Goal: Use online tool/utility: Utilize a website feature to perform a specific function

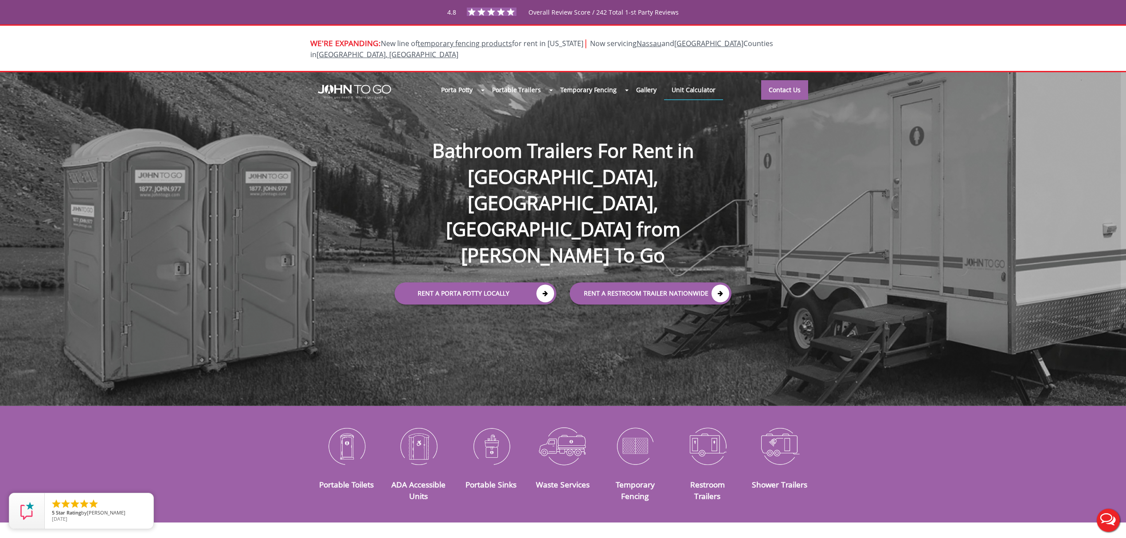
click at [696, 80] on link "Unit Calculator" at bounding box center [693, 89] width 59 height 19
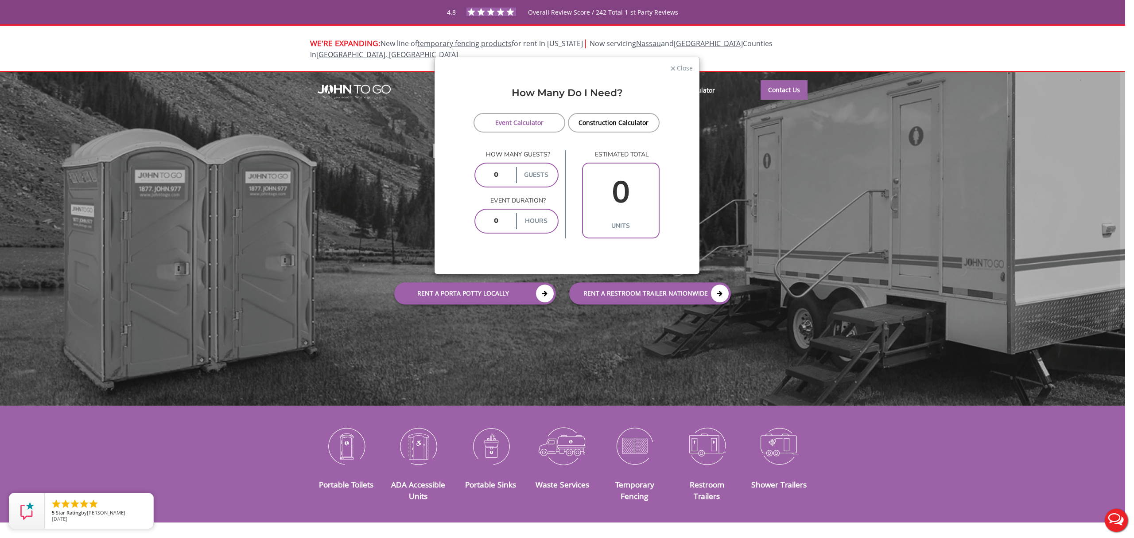
click at [495, 173] on input "number" at bounding box center [496, 175] width 37 height 16
type input "1"
type input "200"
type input "2"
type input "3"
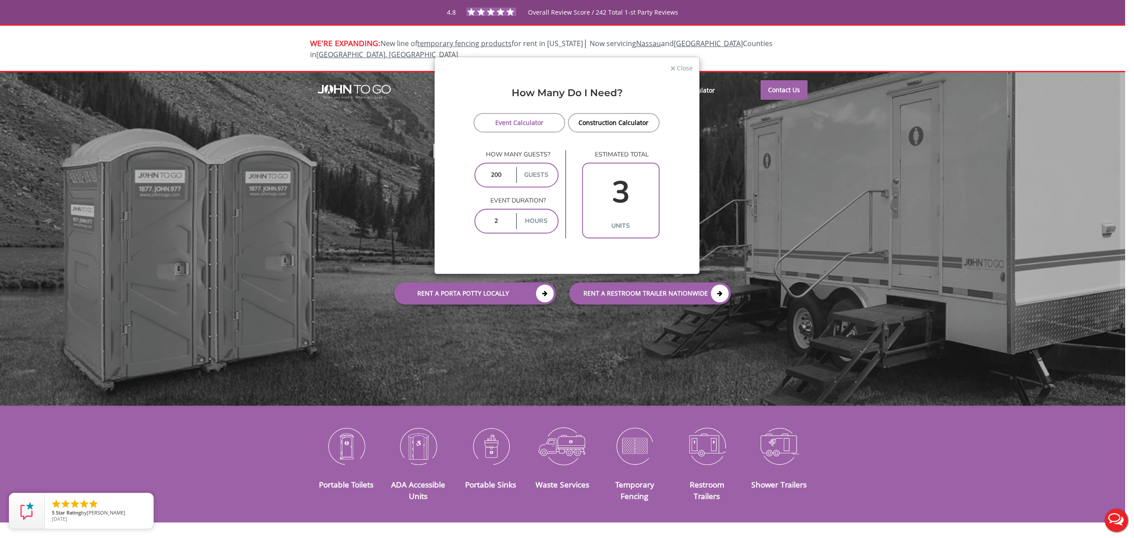
type input "2"
click at [535, 222] on label "hours" at bounding box center [535, 221] width 39 height 16
click at [541, 215] on label "hours" at bounding box center [535, 221] width 39 height 16
drag, startPoint x: 500, startPoint y: 222, endPoint x: 374, endPoint y: 205, distance: 126.6
click at [374, 206] on div "× Close How Many Do I Need? Event Calculator Construction Calculator How many g…" at bounding box center [567, 269] width 1134 height 538
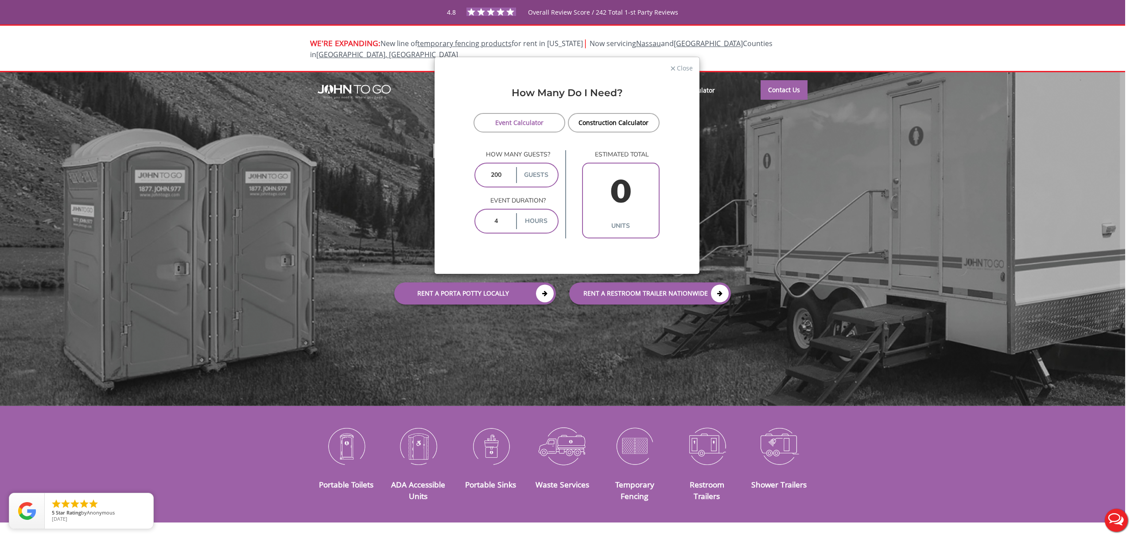
type input "48"
type input "3"
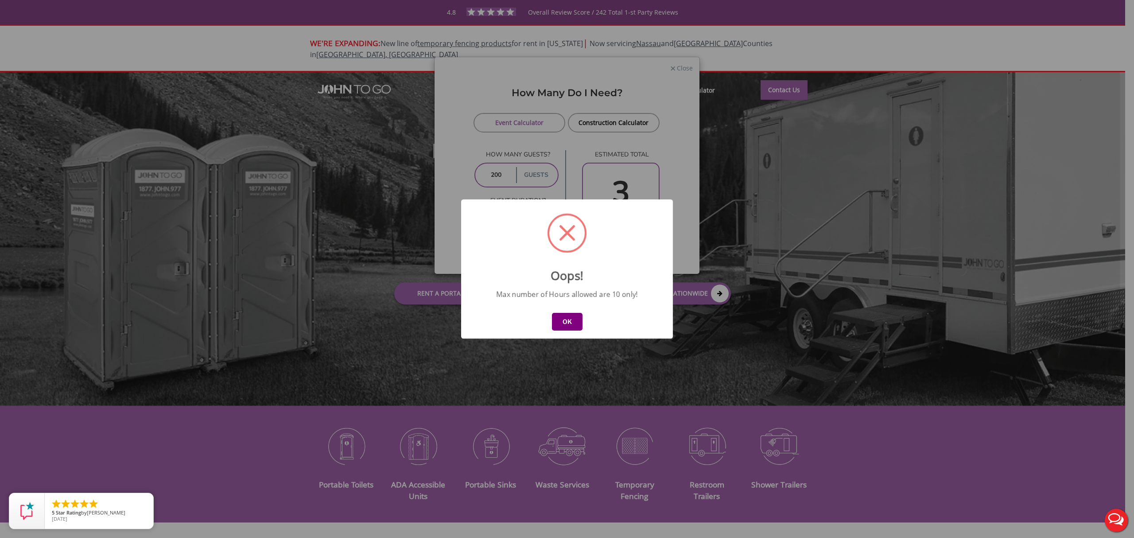
click at [568, 322] on button "OK" at bounding box center [567, 322] width 31 height 18
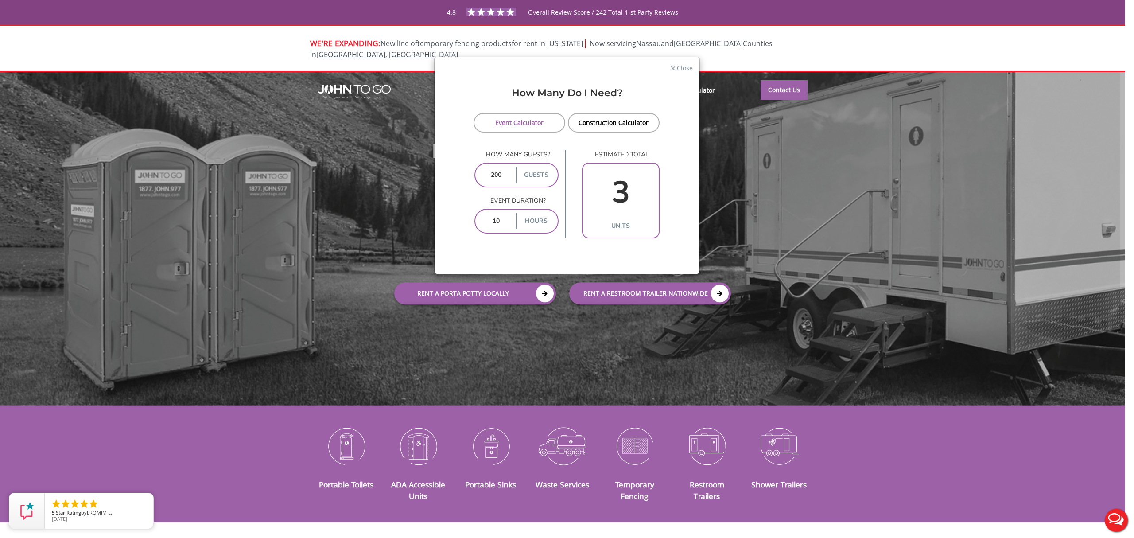
drag, startPoint x: 496, startPoint y: 221, endPoint x: 478, endPoint y: 220, distance: 18.6
click at [478, 220] on input "10" at bounding box center [496, 221] width 37 height 16
type input "8"
type input "6"
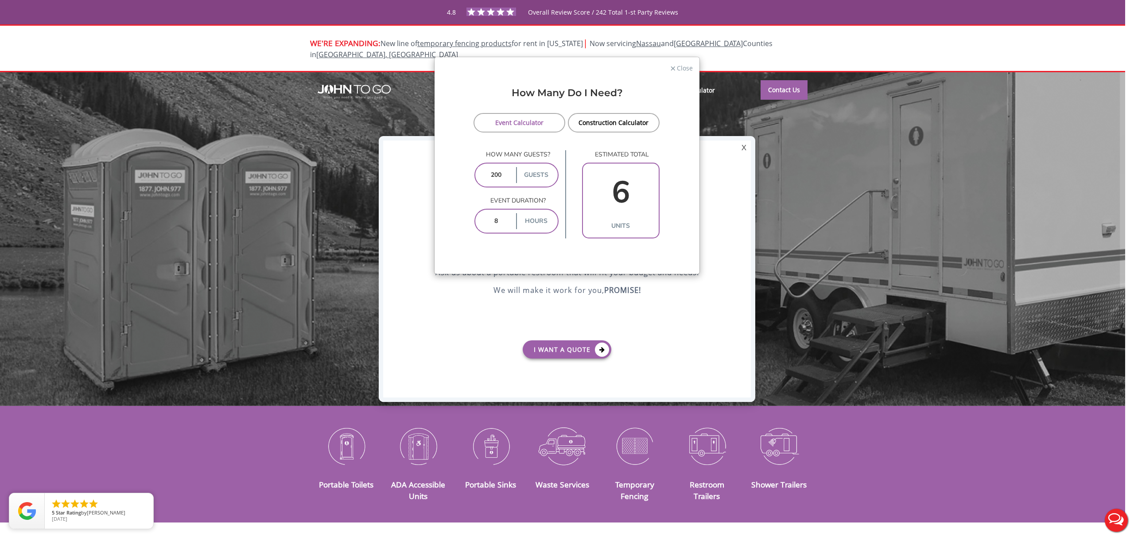
drag, startPoint x: 502, startPoint y: 220, endPoint x: 490, endPoint y: 220, distance: 12.0
click at [490, 220] on input "8" at bounding box center [496, 221] width 37 height 16
type input "1"
type input "3"
type input "10"
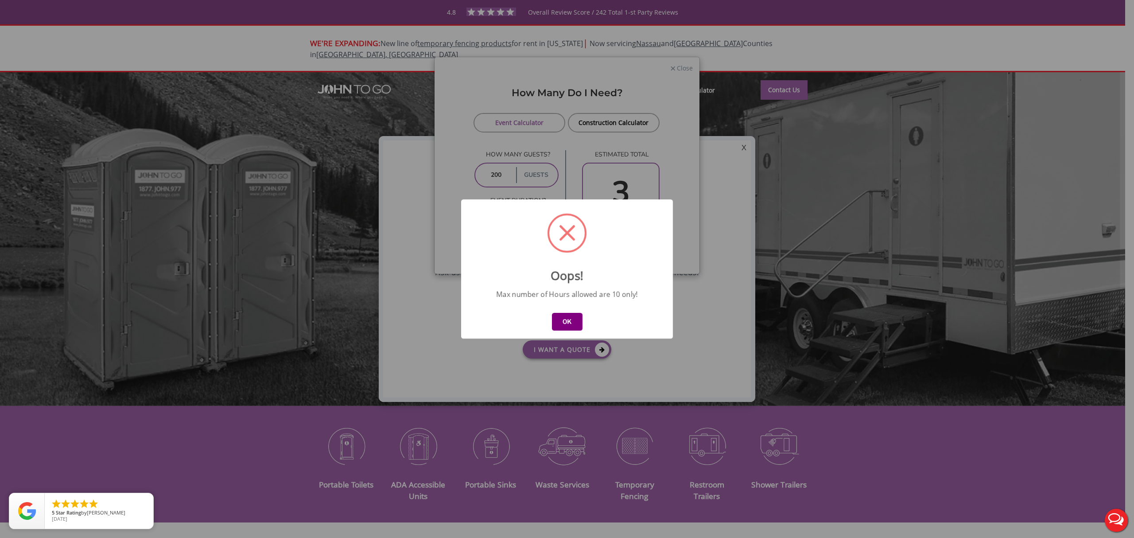
click at [568, 323] on button "OK" at bounding box center [567, 322] width 31 height 18
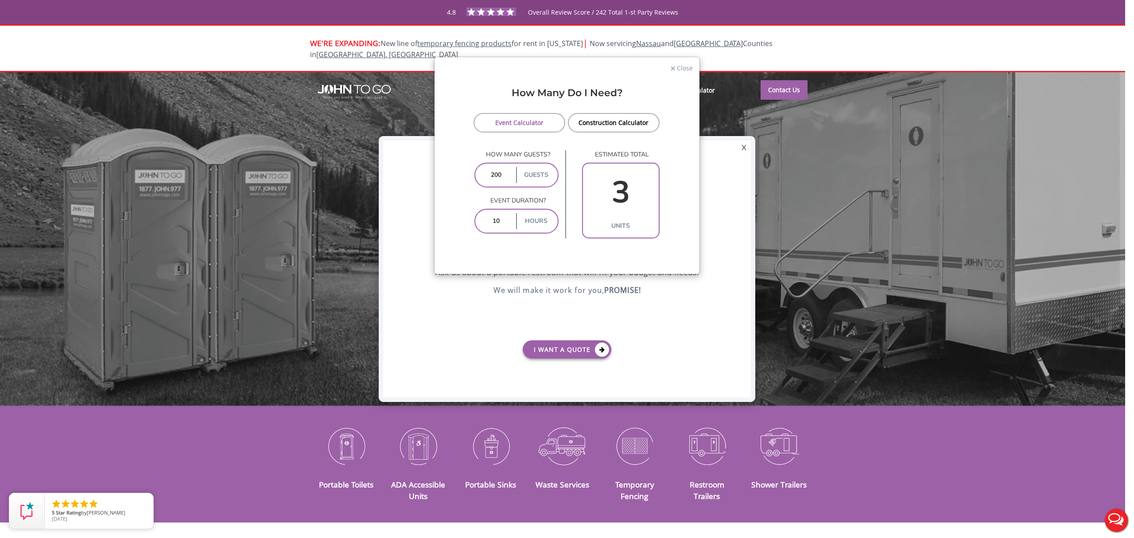
drag, startPoint x: 508, startPoint y: 177, endPoint x: 432, endPoint y: 175, distance: 76.3
click at [428, 176] on div "× Close How Many Do I Need? Event Calculator Construction Calculator How many g…" at bounding box center [567, 269] width 1134 height 538
type input "1"
type input "2"
type input "100"
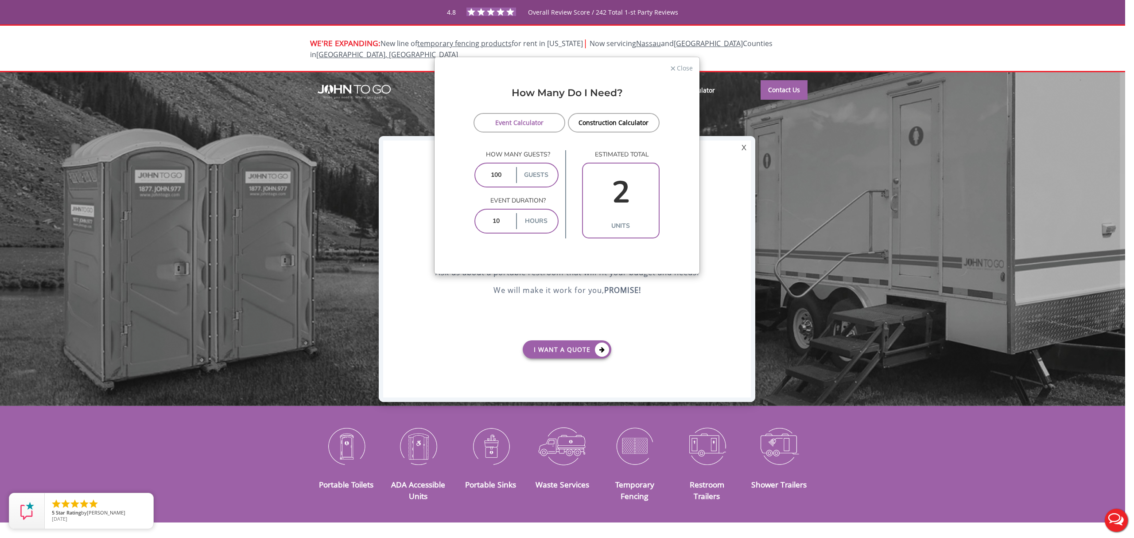
type input "3"
type input "100"
drag, startPoint x: 464, startPoint y: 220, endPoint x: 460, endPoint y: 220, distance: 4.9
click at [460, 220] on form "Event Calculator Construction Calculator How many guests? 100 guests Event dura…" at bounding box center [567, 175] width 252 height 125
type input "8"
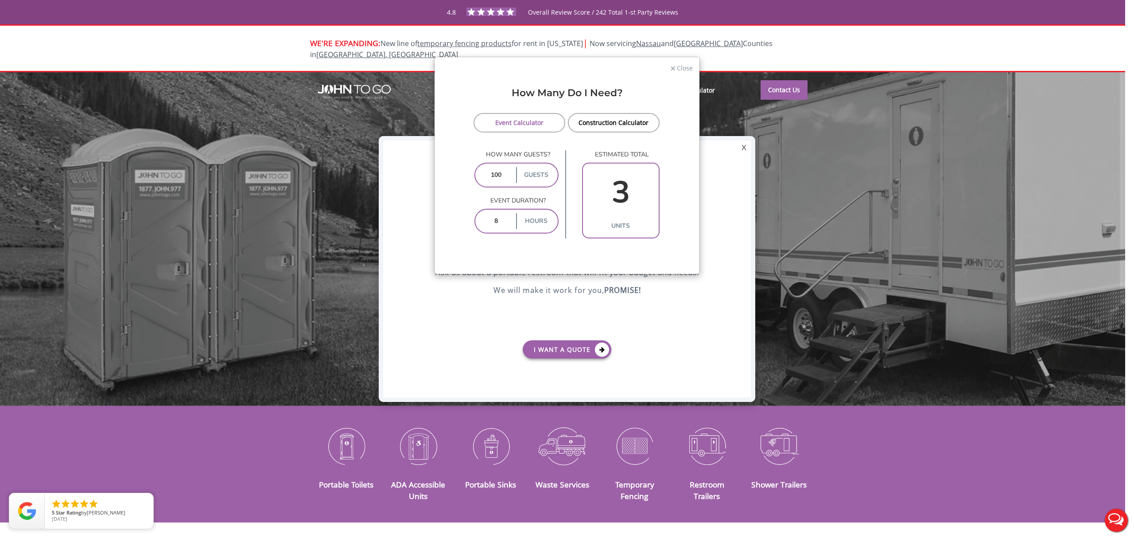
click at [558, 198] on p "Event duration?" at bounding box center [517, 200] width 84 height 9
